Goal: Task Accomplishment & Management: Use online tool/utility

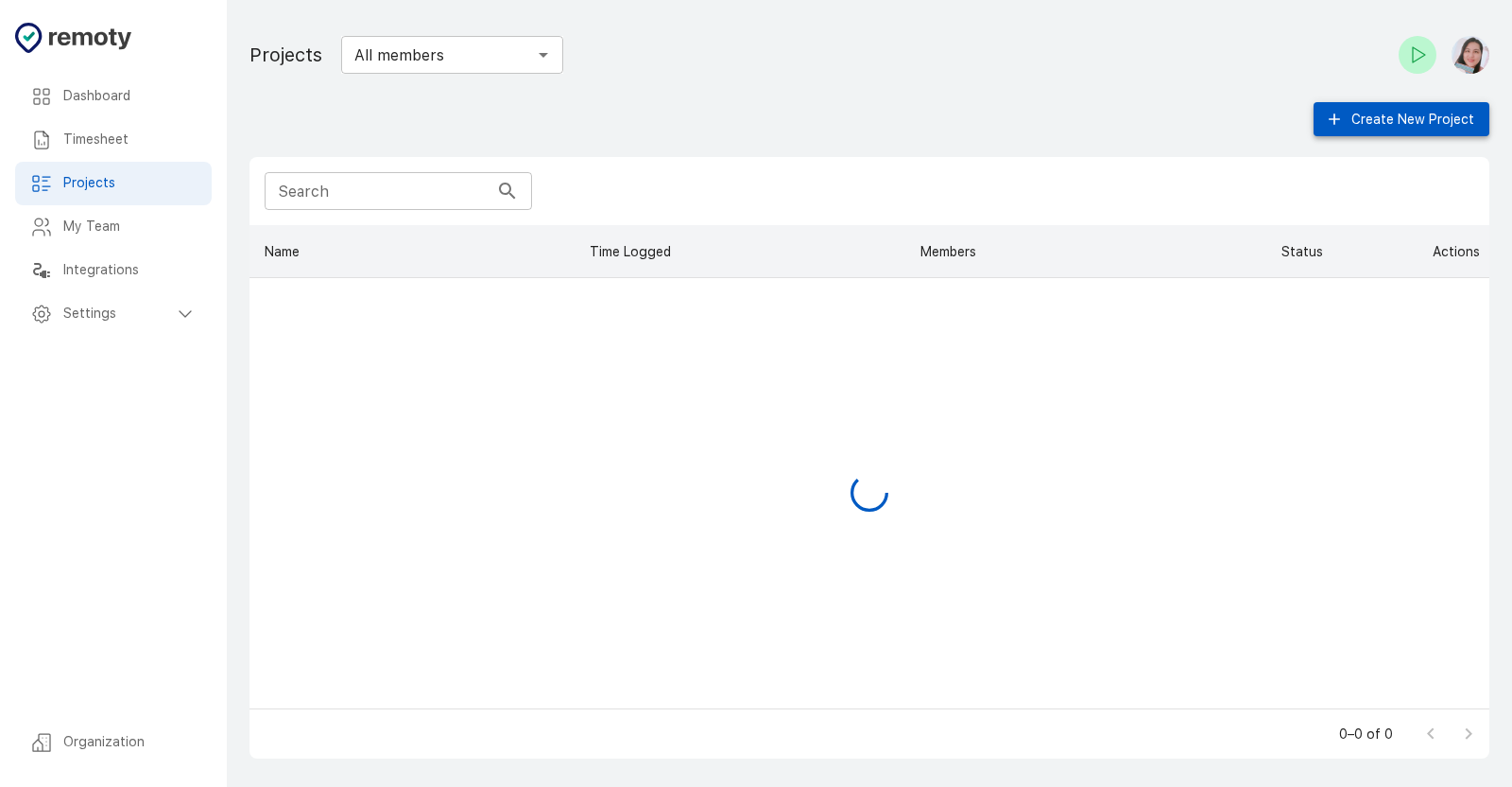
scroll to position [16, 16]
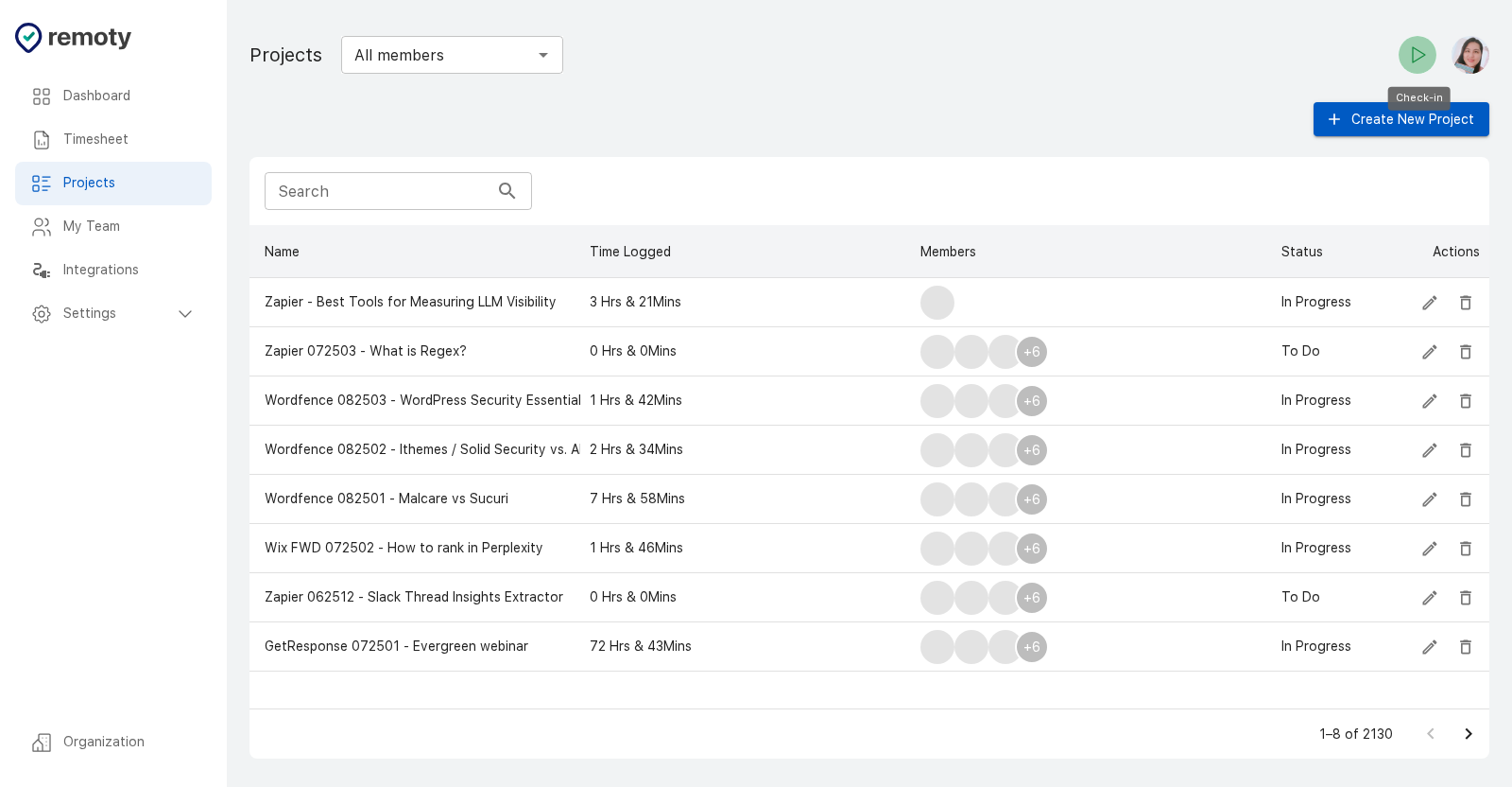
click at [1428, 53] on icon "Check-in" at bounding box center [1417, 55] width 22 height 22
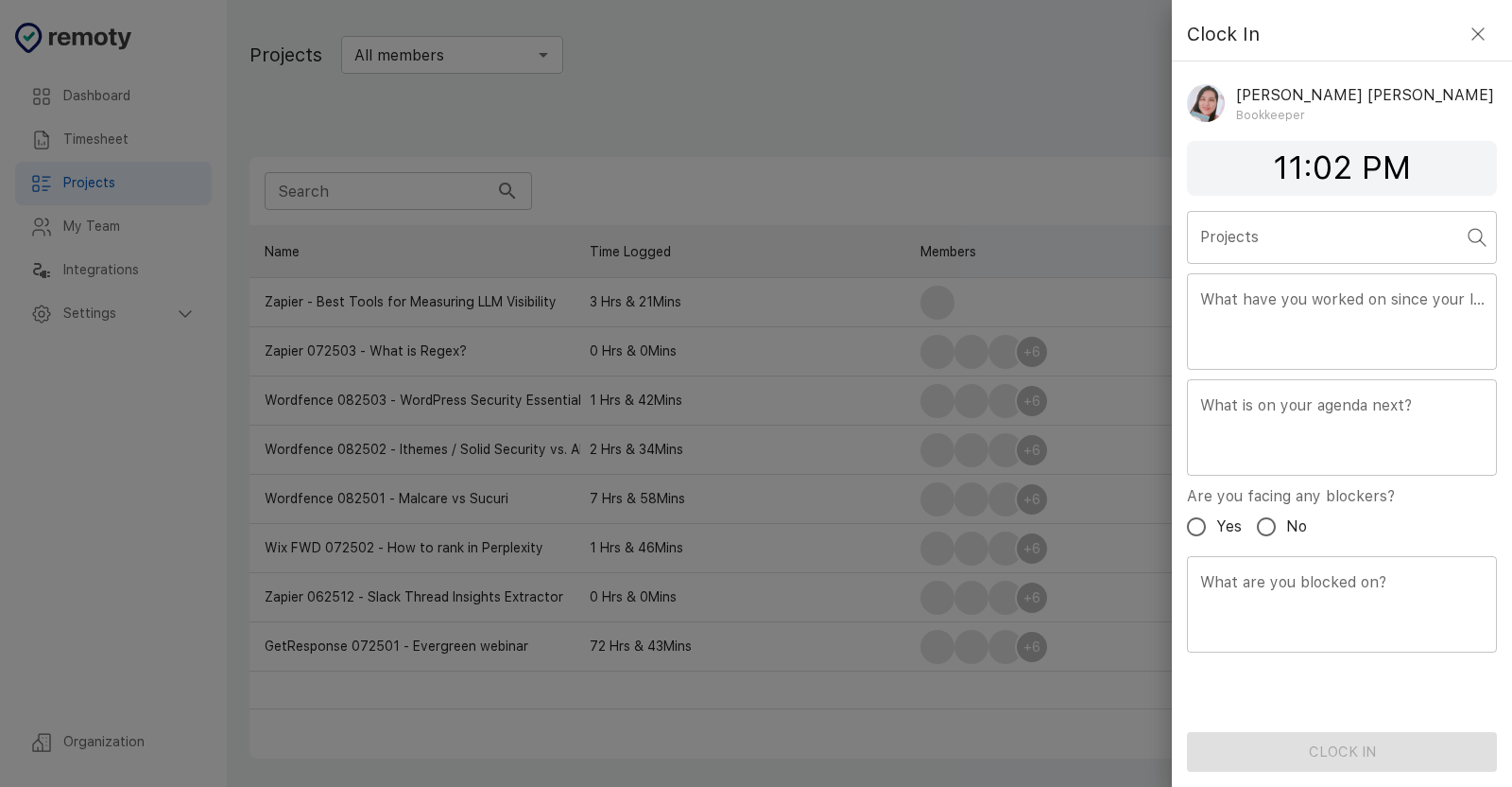
click at [1292, 238] on input "Projects" at bounding box center [1328, 237] width 265 height 36
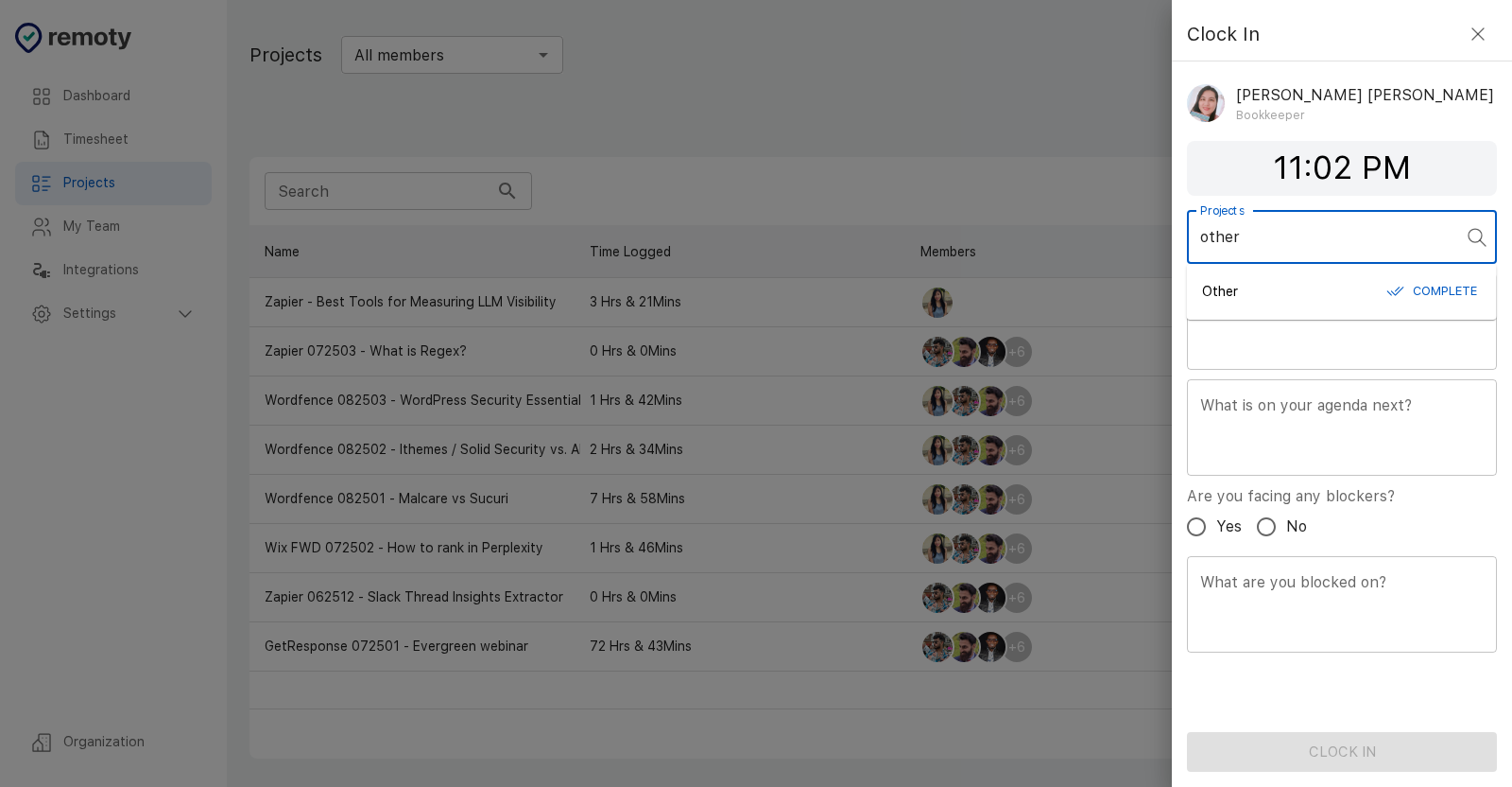
click at [1253, 280] on div "Other Complete" at bounding box center [1342, 292] width 280 height 29
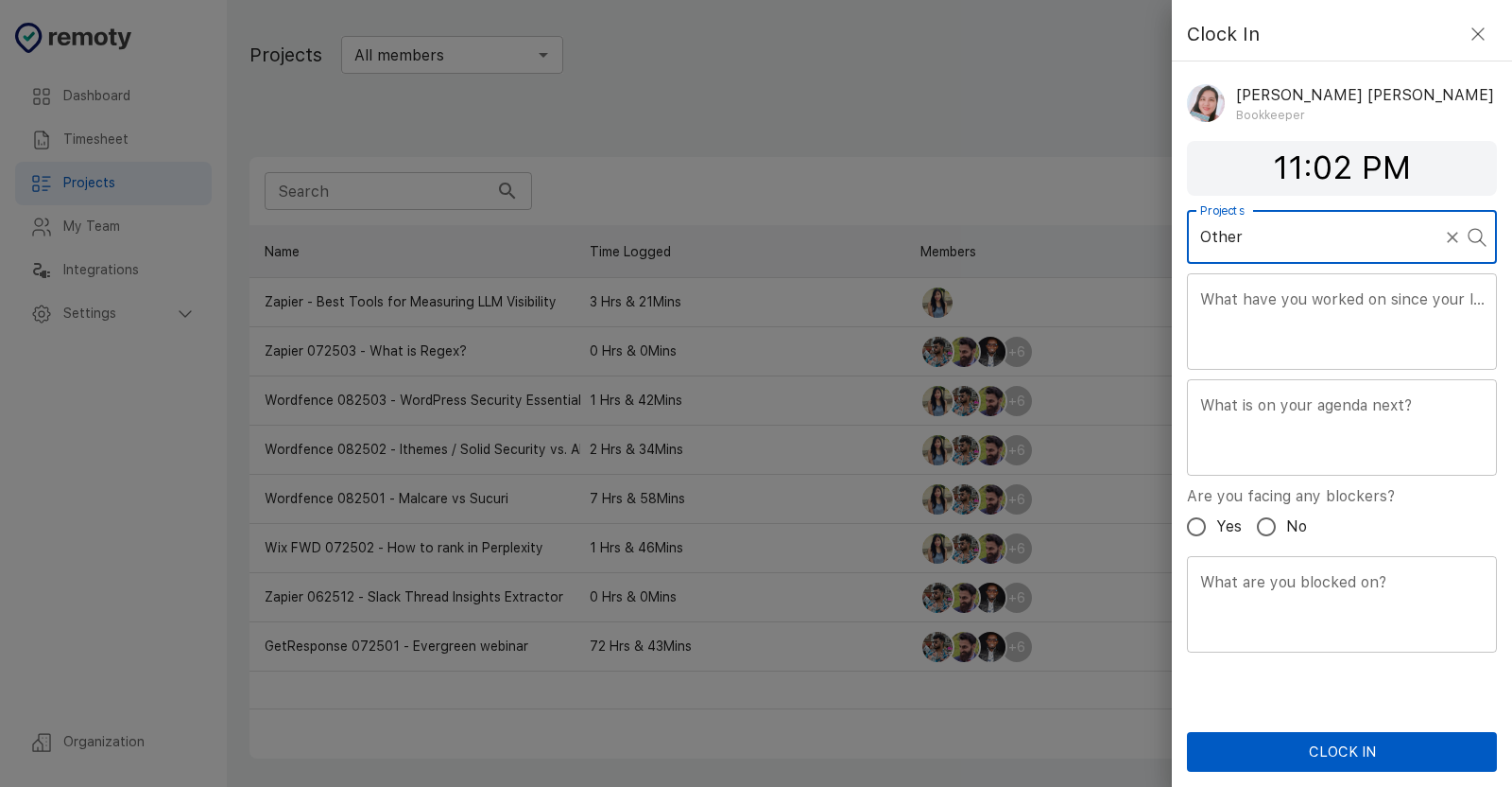
type input "Other"
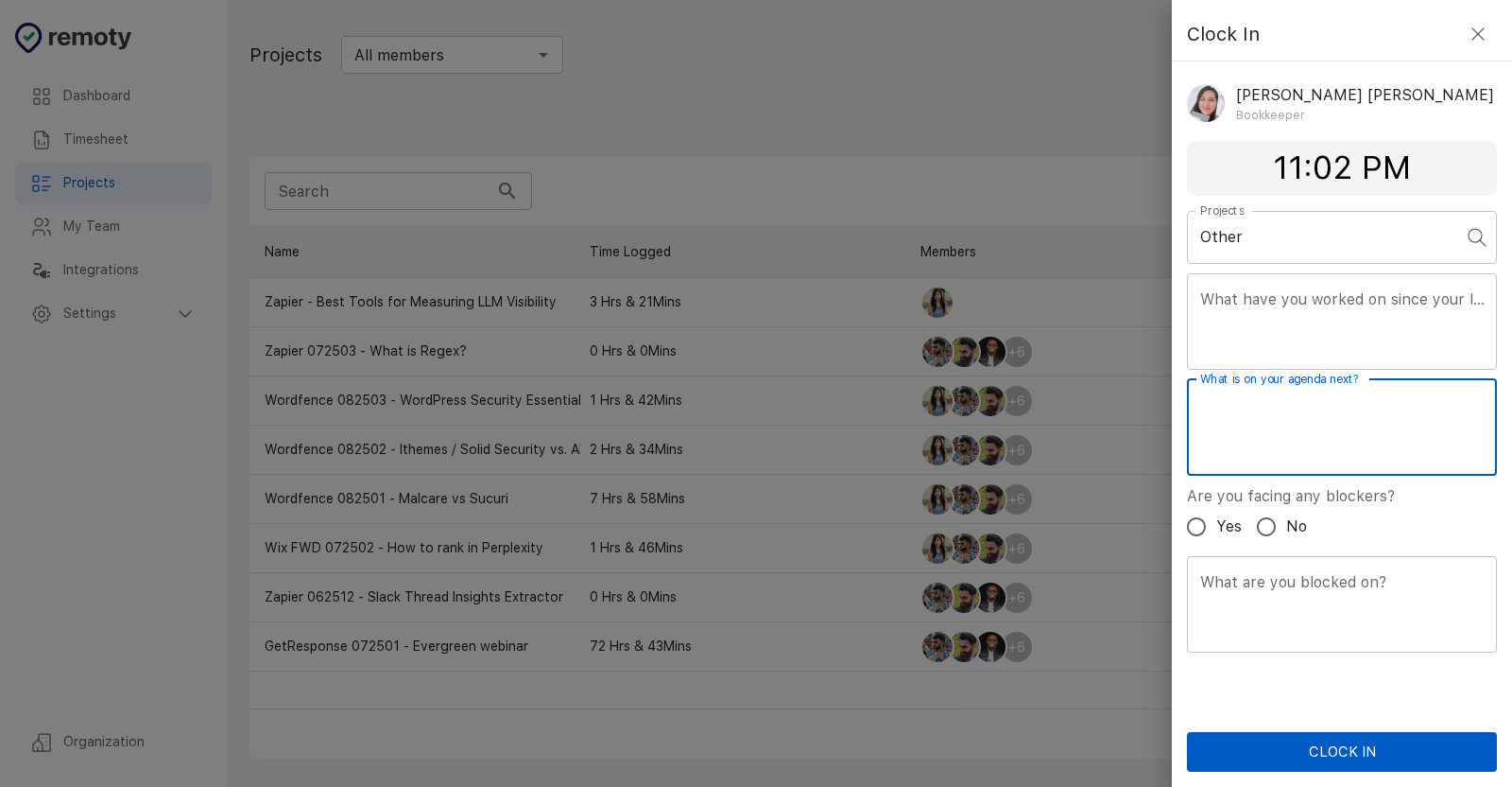
click at [1311, 435] on textarea "What is on your agenda next?" at bounding box center [1342, 427] width 283 height 65
type textarea "Bookkeeping tasks"
click at [1406, 742] on button "Clock In" at bounding box center [1342, 751] width 310 height 40
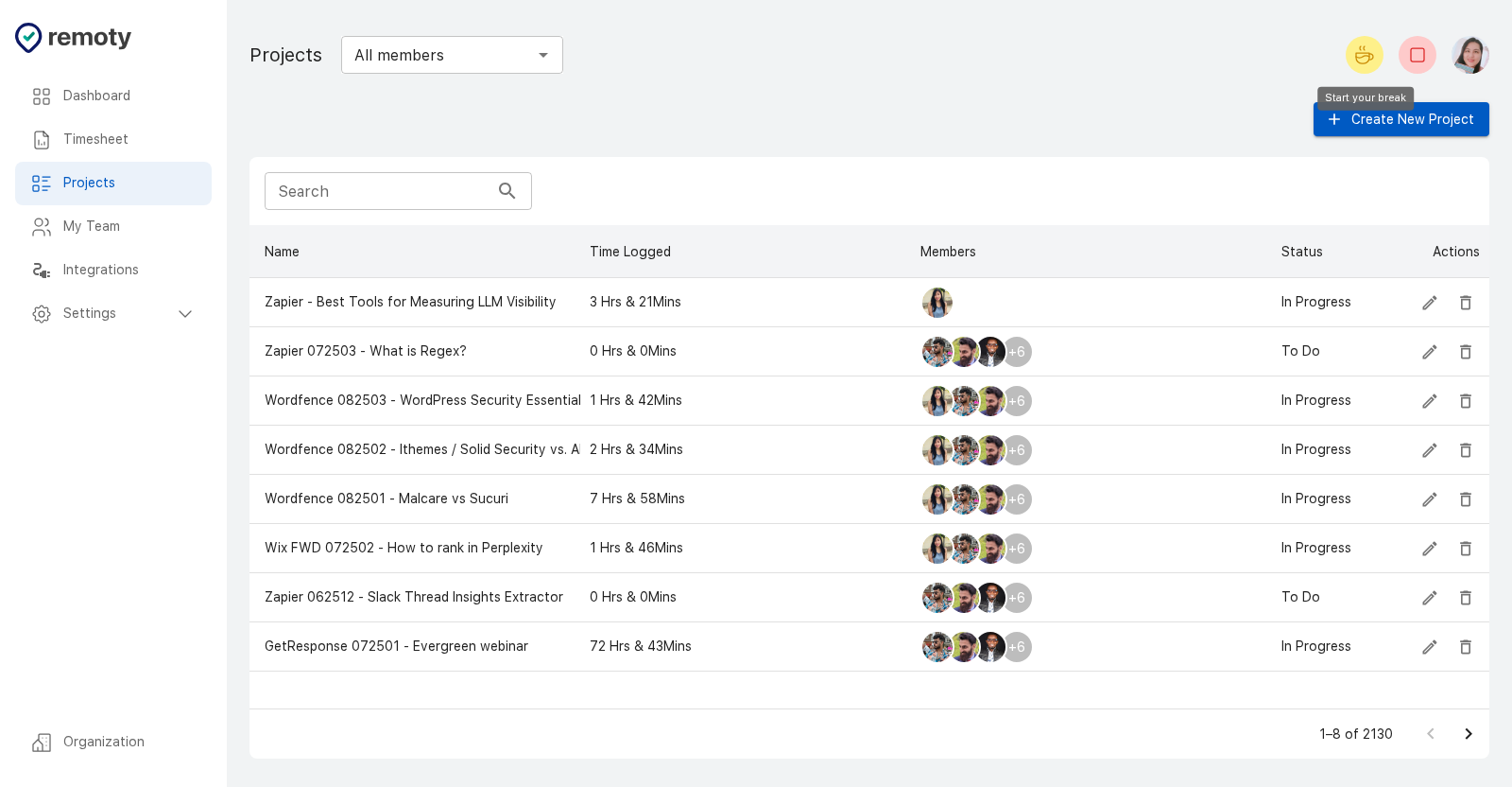
click at [1359, 64] on icon "Start your break" at bounding box center [1364, 55] width 22 height 22
click at [1410, 58] on icon "End your break" at bounding box center [1414, 57] width 10 height 2
click at [1369, 63] on icon "Start your break" at bounding box center [1364, 55] width 22 height 22
drag, startPoint x: 1417, startPoint y: 60, endPoint x: 1323, endPoint y: 120, distance: 111.5
click at [1417, 59] on icon "End your break" at bounding box center [1417, 55] width 22 height 22
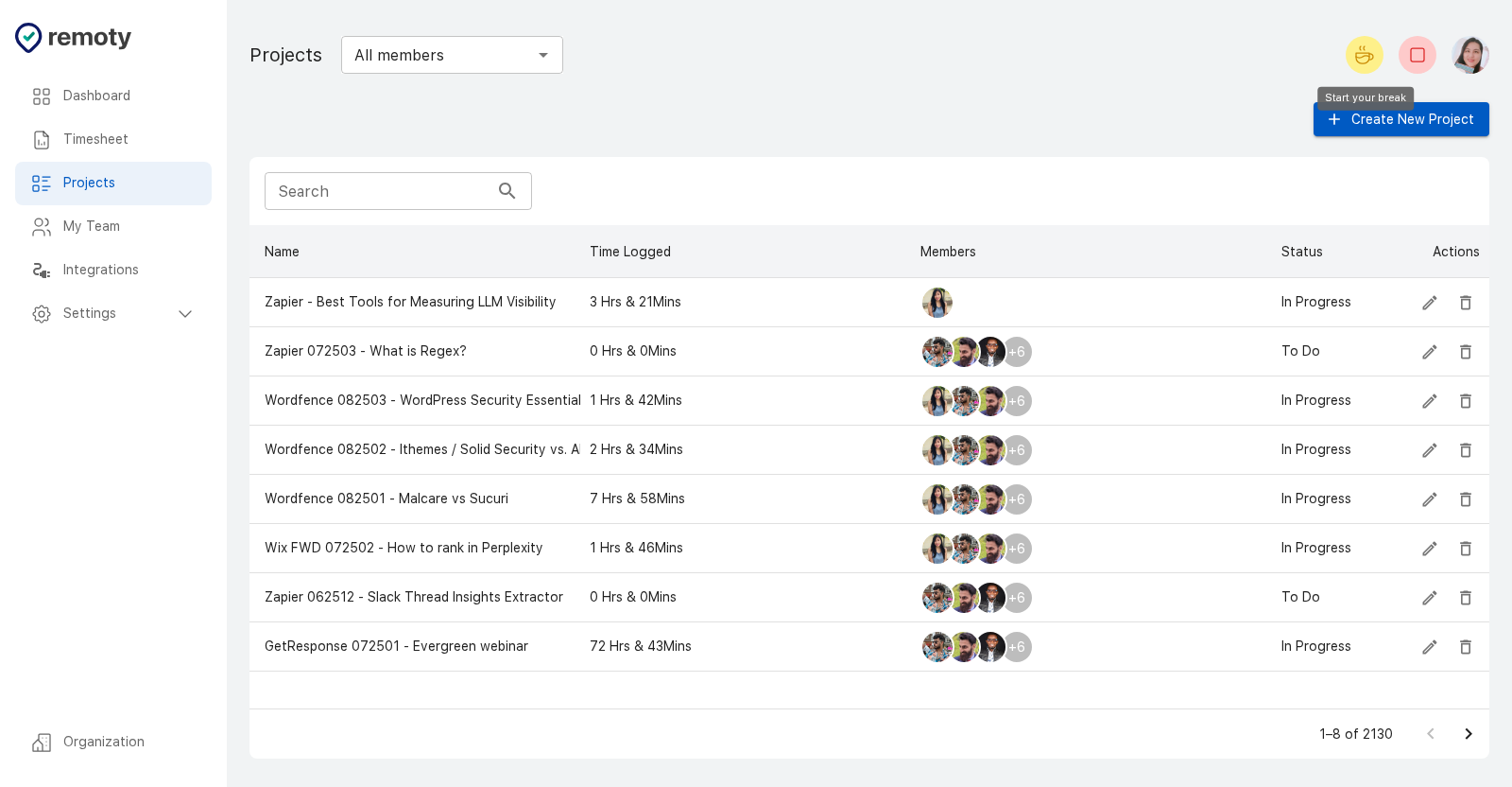
click at [1374, 59] on icon "Start your break" at bounding box center [1364, 55] width 22 height 22
click at [1414, 53] on icon "End your break" at bounding box center [1417, 55] width 22 height 22
click at [1410, 59] on icon "Check-out" at bounding box center [1417, 55] width 22 height 22
